Goal: Task Accomplishment & Management: Use online tool/utility

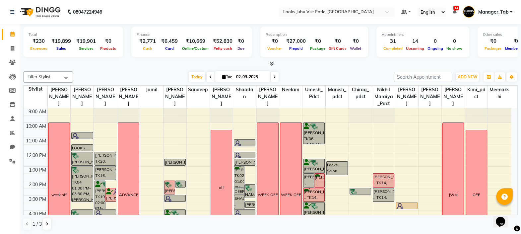
scroll to position [67, 0]
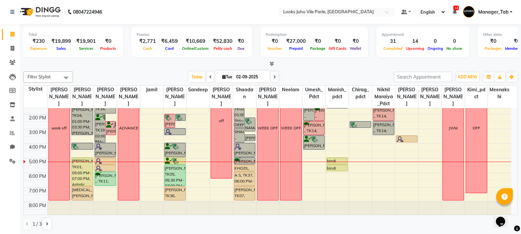
click at [275, 76] on span at bounding box center [275, 77] width 8 height 10
type input "[DATE]"
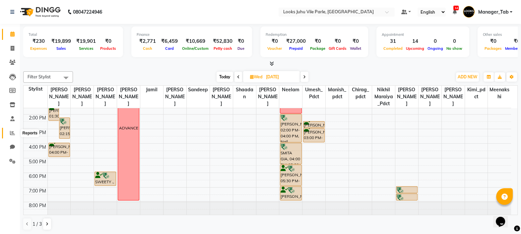
click at [10, 131] on icon at bounding box center [12, 132] width 5 height 5
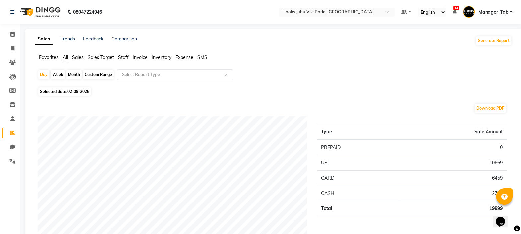
click at [123, 59] on span "Staff" at bounding box center [123, 57] width 11 height 6
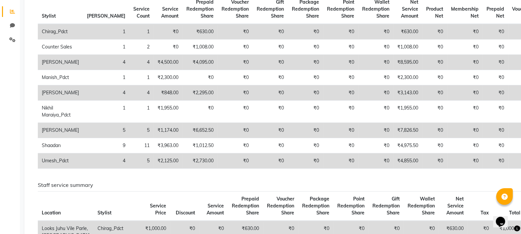
scroll to position [123, 0]
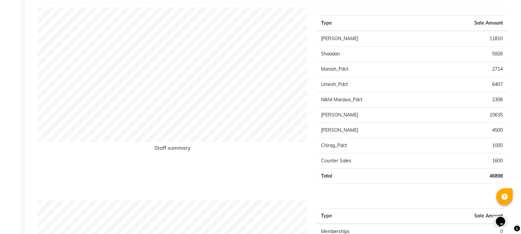
scroll to position [271, 0]
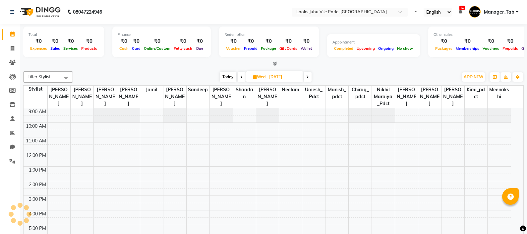
select select "en"
